Goal: Navigation & Orientation: Find specific page/section

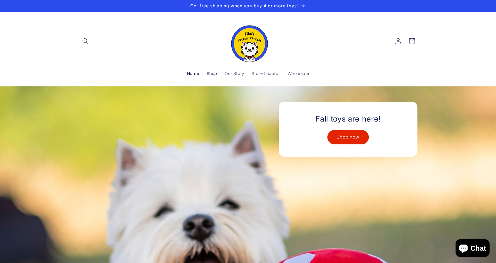
click at [212, 75] on span "Shop" at bounding box center [212, 74] width 11 height 6
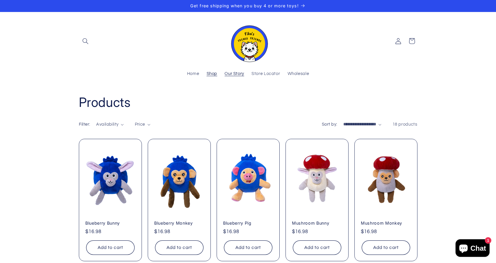
click at [236, 76] on span "Our Story" at bounding box center [235, 74] width 20 height 6
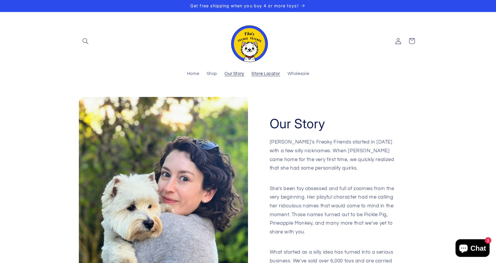
click at [265, 74] on span "Store Locator" at bounding box center [265, 74] width 28 height 6
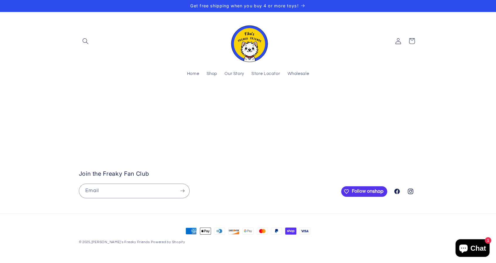
click at [220, 98] on stockist-store-locator at bounding box center [248, 98] width 496 height 0
click at [210, 98] on stockist-store-locator at bounding box center [248, 98] width 496 height 0
click at [207, 98] on stockist-store-locator at bounding box center [248, 98] width 496 height 0
click at [208, 98] on stockist-store-locator at bounding box center [248, 98] width 496 height 0
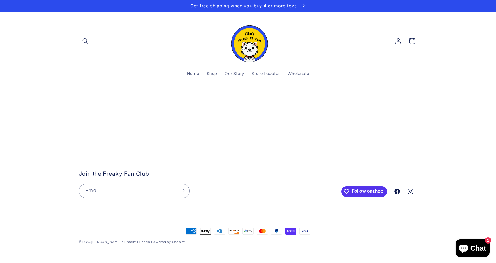
drag, startPoint x: 219, startPoint y: 202, endPoint x: 178, endPoint y: 193, distance: 41.9
click at [178, 98] on stockist-store-locator at bounding box center [248, 98] width 496 height 0
click at [188, 98] on stockist-store-locator at bounding box center [248, 98] width 496 height 0
drag, startPoint x: 197, startPoint y: 200, endPoint x: 193, endPoint y: 197, distance: 5.2
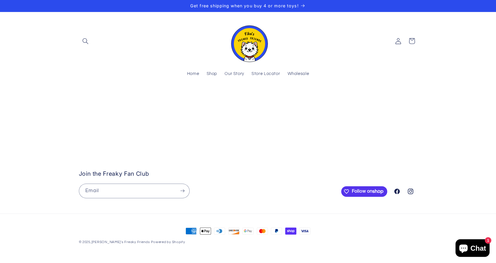
click at [193, 98] on stockist-store-locator at bounding box center [248, 98] width 496 height 0
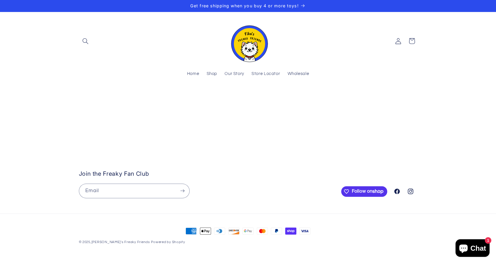
drag, startPoint x: 204, startPoint y: 184, endPoint x: 185, endPoint y: 183, distance: 19.4
click at [185, 98] on stockist-store-locator at bounding box center [248, 98] width 496 height 0
click at [186, 98] on stockist-store-locator at bounding box center [248, 98] width 496 height 0
drag, startPoint x: 203, startPoint y: 174, endPoint x: 176, endPoint y: 179, distance: 26.6
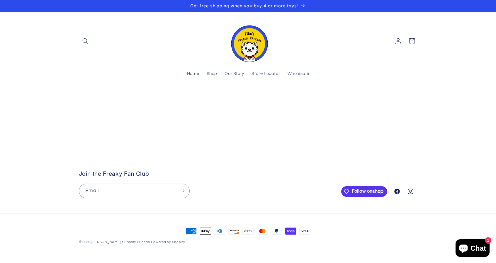
click at [176, 98] on stockist-store-locator at bounding box center [248, 98] width 496 height 0
drag, startPoint x: 190, startPoint y: 162, endPoint x: 151, endPoint y: 227, distance: 75.3
click at [151, 98] on stockist-store-locator at bounding box center [248, 98] width 496 height 0
click at [183, 98] on stockist-store-locator at bounding box center [248, 98] width 496 height 0
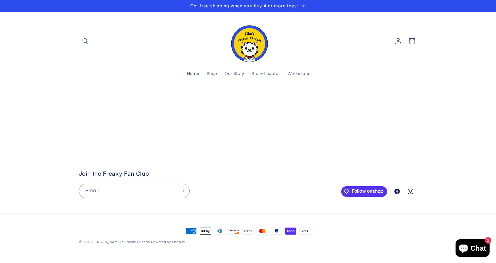
drag, startPoint x: 217, startPoint y: 207, endPoint x: 257, endPoint y: 277, distance: 80.5
click at [257, 263] on html "Skip to content Your cart is empty Continue shopping Have an account? Log in to…" at bounding box center [248, 131] width 496 height 263
drag, startPoint x: 211, startPoint y: 140, endPoint x: 248, endPoint y: 228, distance: 95.5
click at [248, 98] on stockist-store-locator at bounding box center [248, 98] width 496 height 0
drag, startPoint x: 233, startPoint y: 161, endPoint x: 237, endPoint y: 231, distance: 69.9
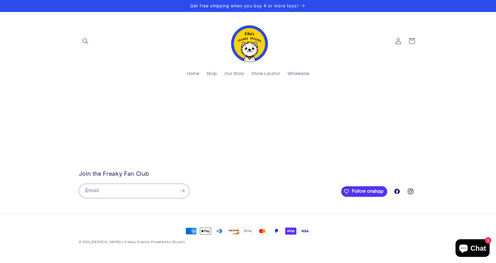
click at [237, 98] on stockist-store-locator at bounding box center [248, 98] width 496 height 0
click at [63, 98] on stockist-store-locator at bounding box center [248, 98] width 496 height 0
